Goal: Task Accomplishment & Management: Manage account settings

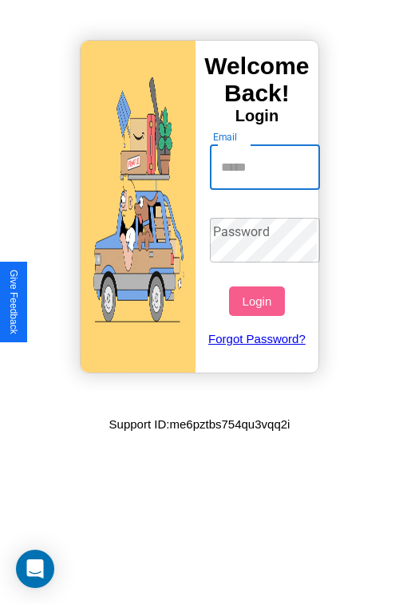
click at [267, 167] on input "Email" at bounding box center [265, 167] width 111 height 45
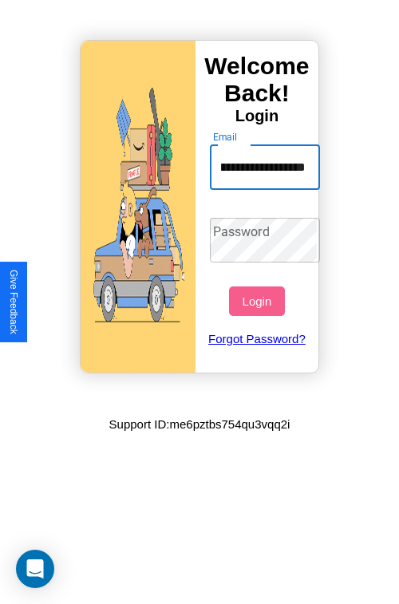
scroll to position [0, 66]
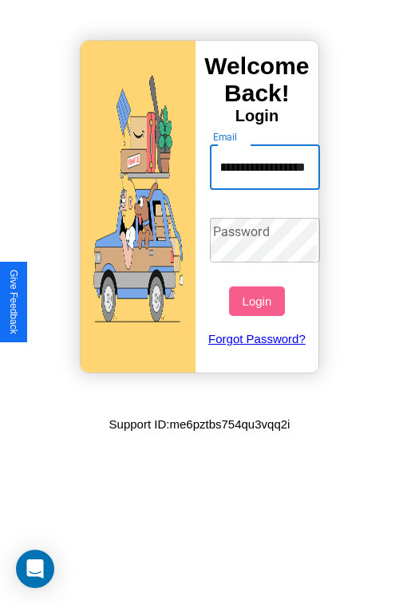
type input "**********"
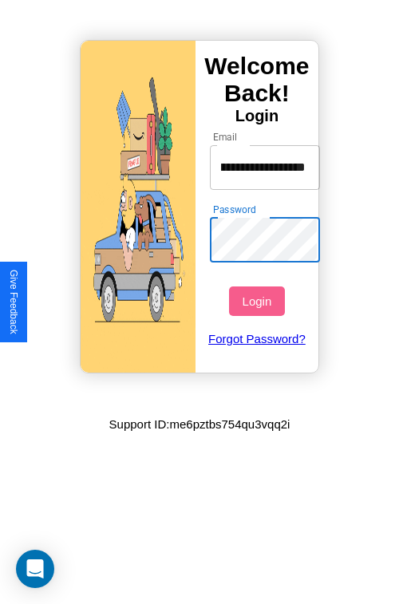
click at [267, 240] on div "Password Password" at bounding box center [265, 240] width 127 height 61
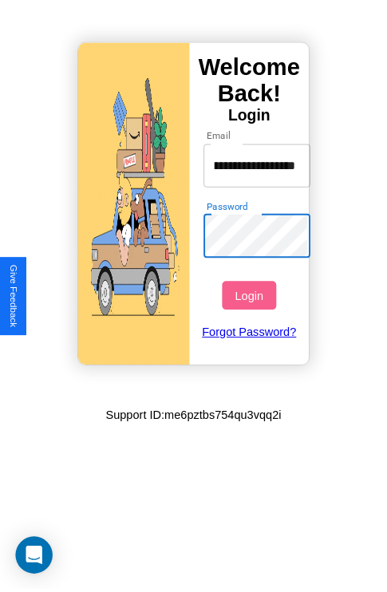
scroll to position [0, 0]
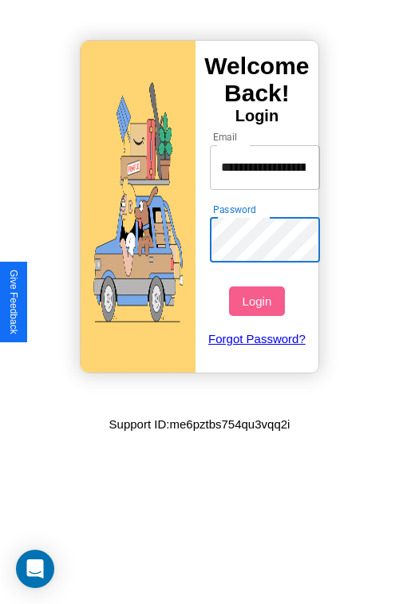
click at [259, 301] on button "Login" at bounding box center [256, 302] width 55 height 30
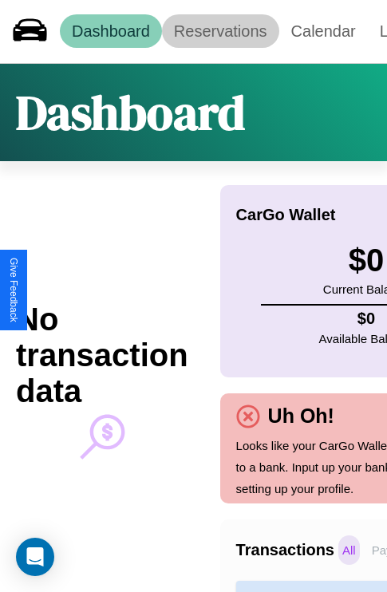
click at [220, 31] on link "Reservations" at bounding box center [220, 31] width 117 height 34
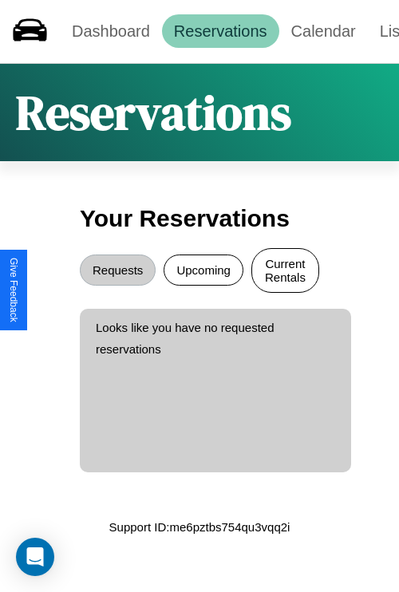
click at [285, 272] on button "Current Rentals" at bounding box center [286, 270] width 68 height 45
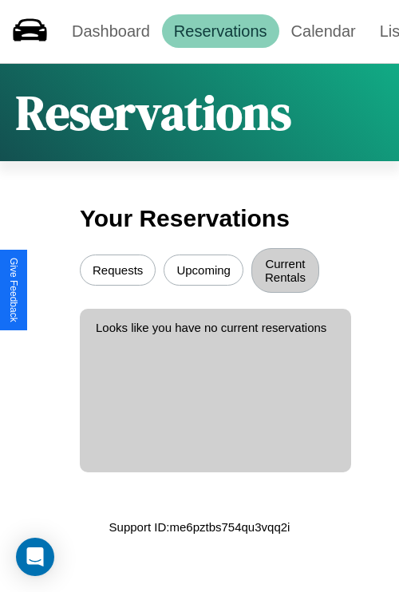
click at [204, 272] on button "Upcoming" at bounding box center [204, 270] width 80 height 31
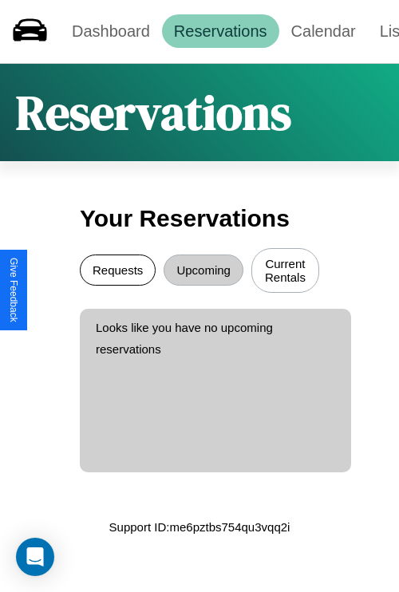
click at [117, 272] on button "Requests" at bounding box center [118, 270] width 76 height 31
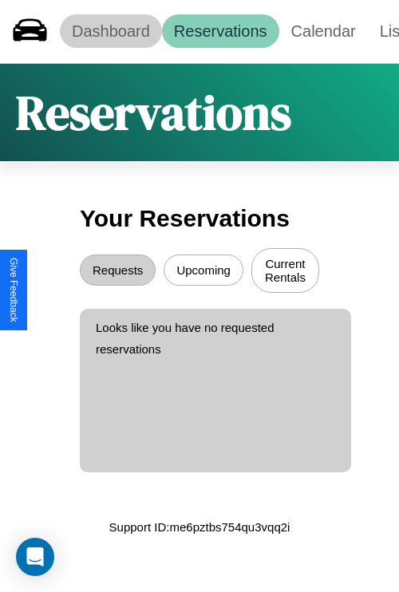
click at [110, 31] on link "Dashboard" at bounding box center [111, 31] width 102 height 34
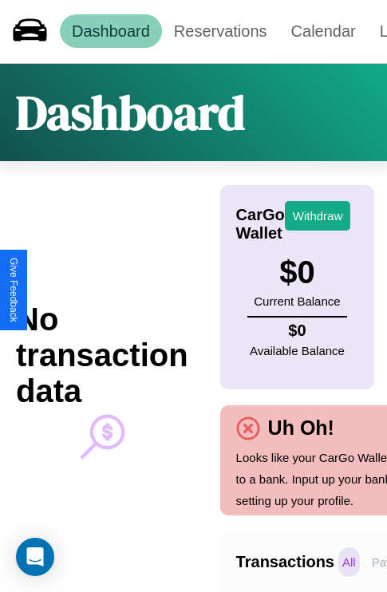
scroll to position [0, 117]
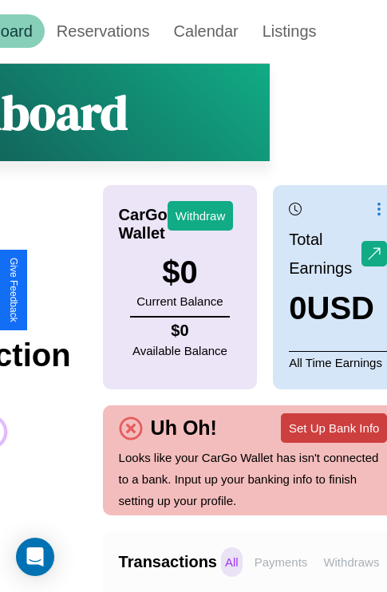
click at [334, 428] on button "Set Up Bank Info" at bounding box center [334, 429] width 106 height 30
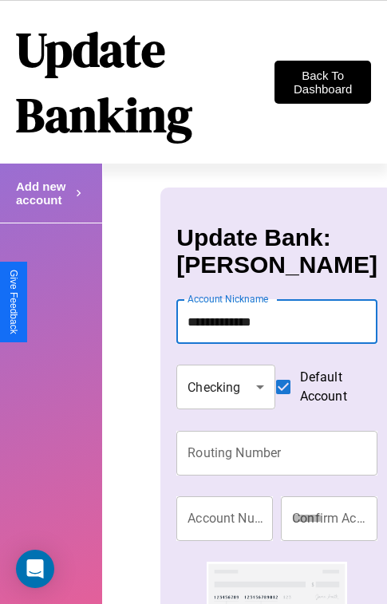
type input "**********"
